Goal: Task Accomplishment & Management: Complete application form

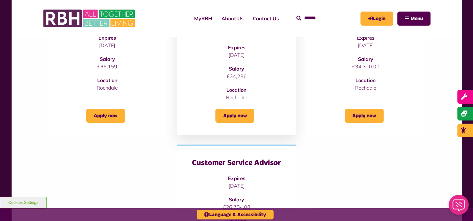
scroll to position [94, 0]
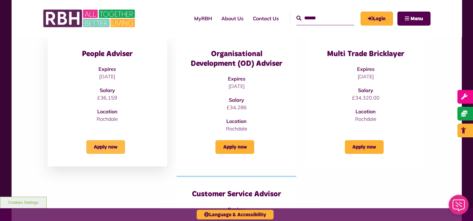
click at [101, 152] on link "Apply now" at bounding box center [105, 147] width 39 height 14
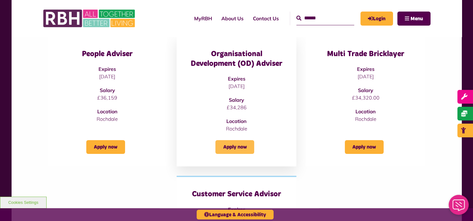
click at [237, 146] on link "Apply now" at bounding box center [234, 147] width 39 height 14
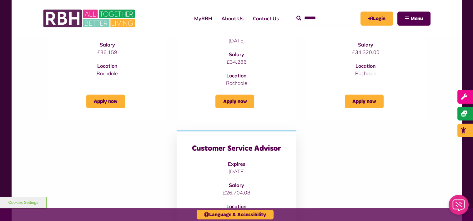
scroll to position [187, 0]
